Goal: Find specific page/section: Find specific page/section

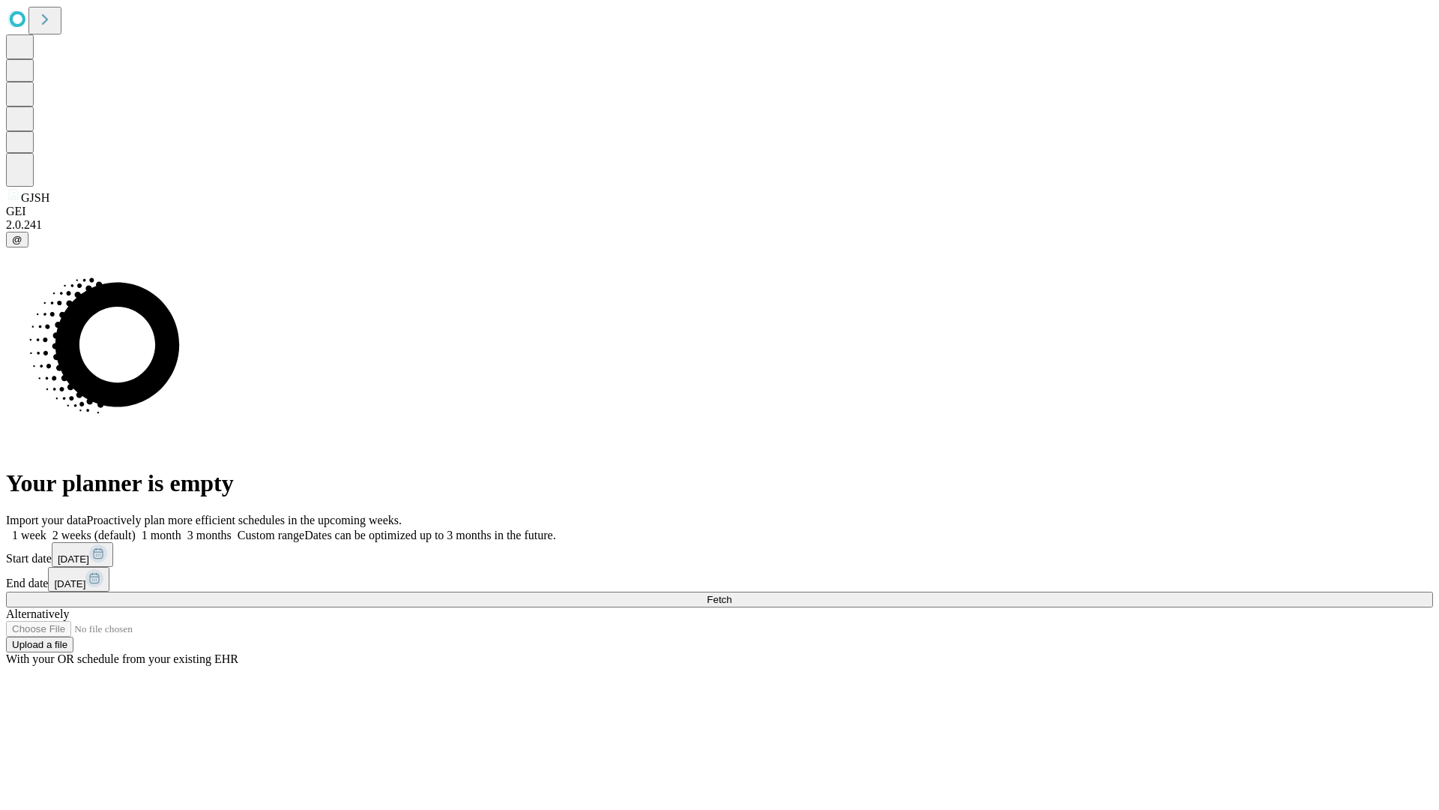
click at [732, 594] on span "Fetch" at bounding box center [719, 599] width 25 height 11
